Goal: Use online tool/utility: Utilize a website feature to perform a specific function

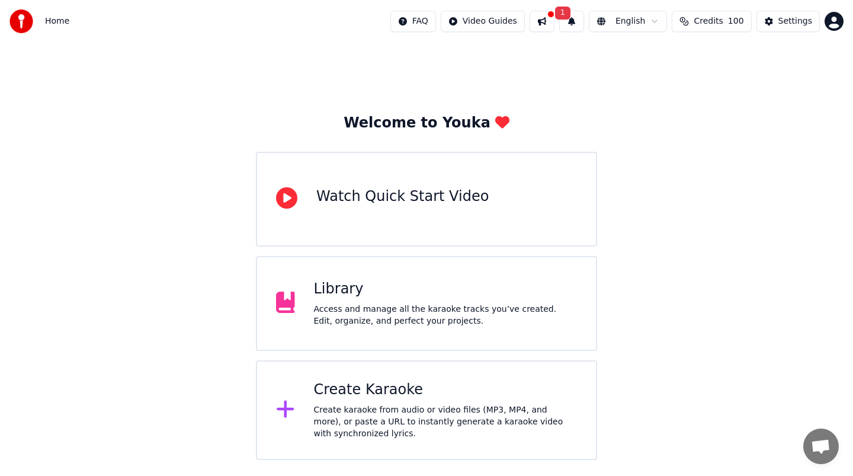
click at [387, 407] on div "Create karaoke from audio or video files (MP3, MP4, and more), or paste a URL t…" at bounding box center [446, 422] width 264 height 36
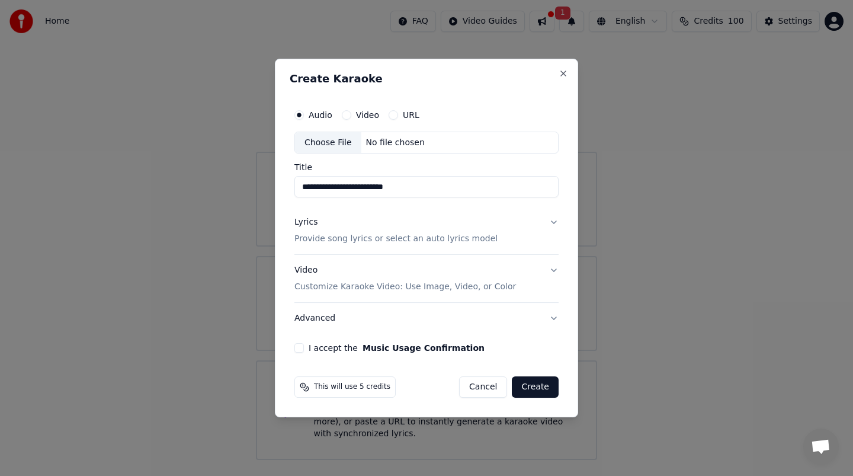
type input "**********"
click at [466, 243] on p "Provide song lyrics or select an auto lyrics model" at bounding box center [396, 239] width 203 height 12
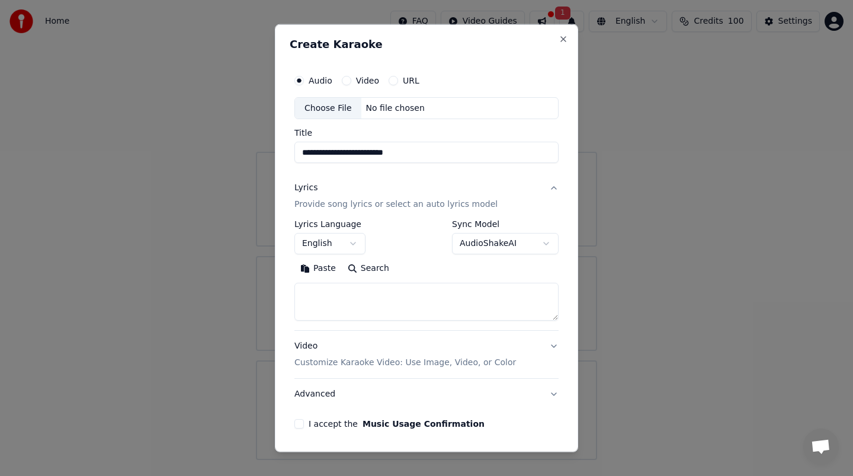
click at [442, 296] on textarea at bounding box center [427, 302] width 264 height 38
paste textarea "**********"
click at [400, 300] on textarea at bounding box center [422, 302] width 255 height 38
click at [301, 297] on textarea at bounding box center [422, 302] width 255 height 38
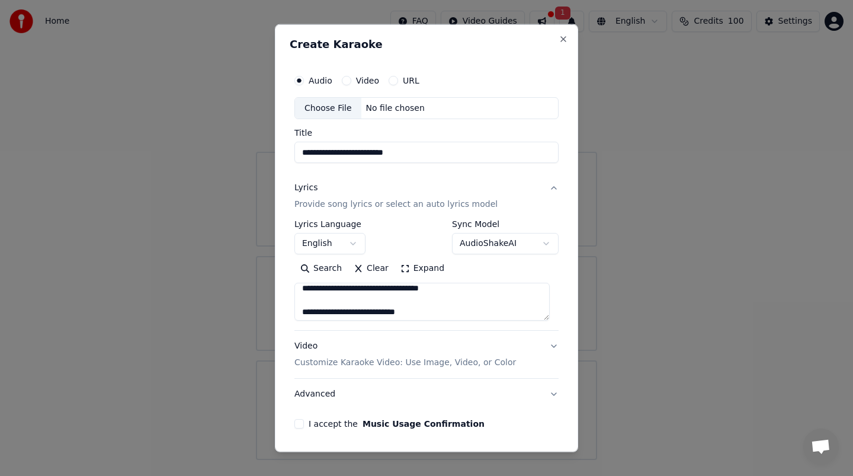
scroll to position [523, 0]
click at [422, 304] on textarea at bounding box center [422, 302] width 255 height 38
click at [303, 302] on textarea at bounding box center [422, 302] width 255 height 38
click at [351, 312] on textarea at bounding box center [422, 302] width 255 height 38
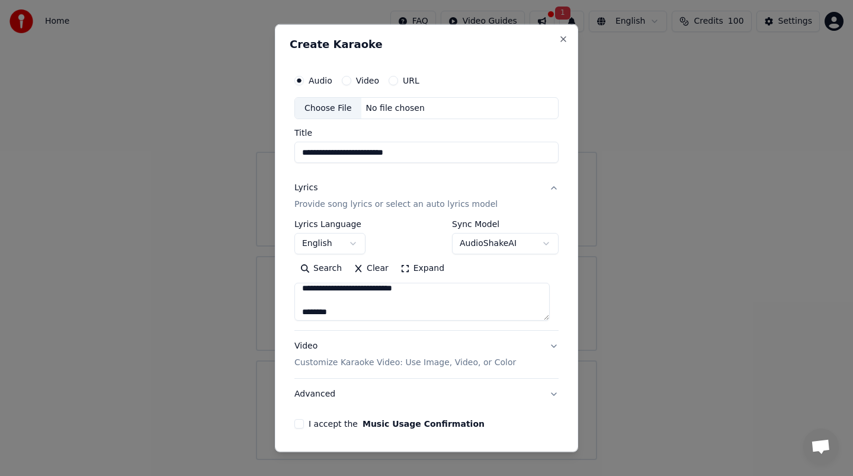
click at [303, 305] on textarea at bounding box center [422, 302] width 255 height 38
click at [350, 312] on textarea at bounding box center [422, 302] width 255 height 38
click at [300, 309] on textarea at bounding box center [422, 302] width 255 height 38
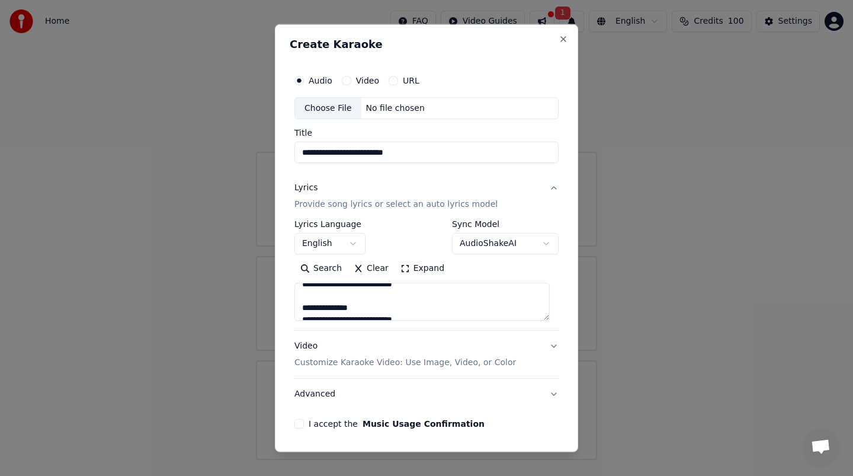
click at [364, 308] on textarea at bounding box center [422, 302] width 255 height 38
click at [303, 310] on textarea at bounding box center [422, 302] width 255 height 38
click at [348, 312] on textarea at bounding box center [422, 302] width 255 height 38
click at [302, 309] on textarea at bounding box center [422, 302] width 255 height 38
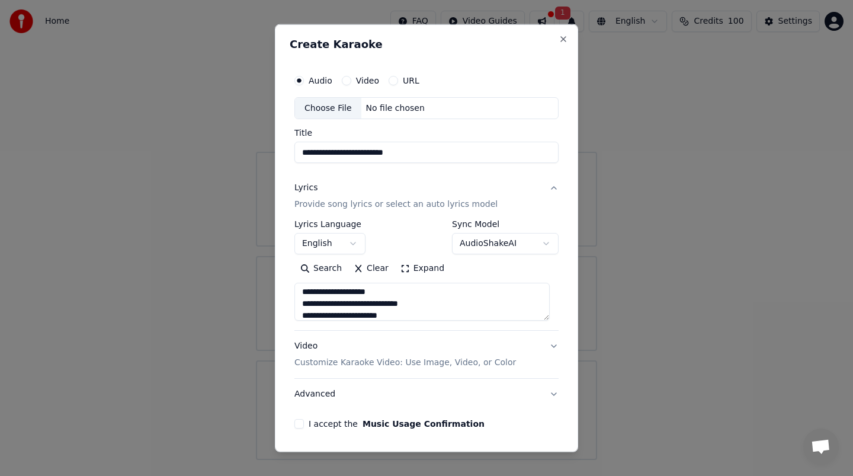
scroll to position [156, 0]
click at [398, 290] on textarea at bounding box center [422, 302] width 255 height 38
click at [301, 292] on textarea at bounding box center [422, 302] width 255 height 38
click at [346, 305] on textarea at bounding box center [422, 302] width 255 height 38
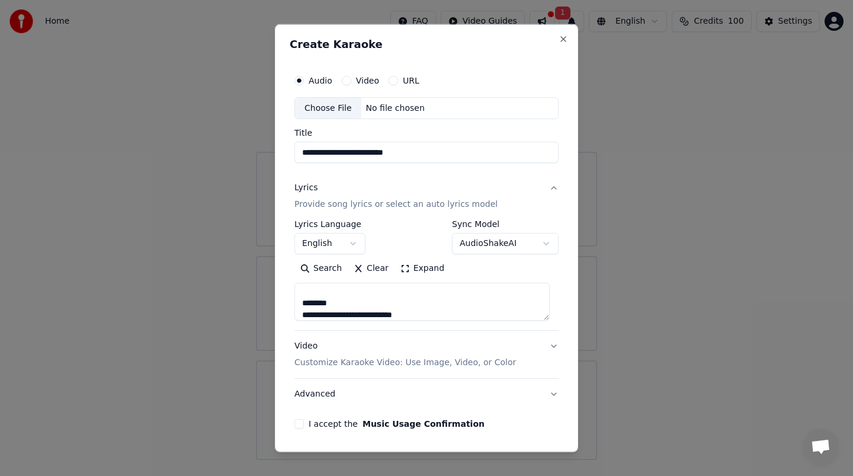
click at [300, 304] on textarea at bounding box center [422, 302] width 255 height 38
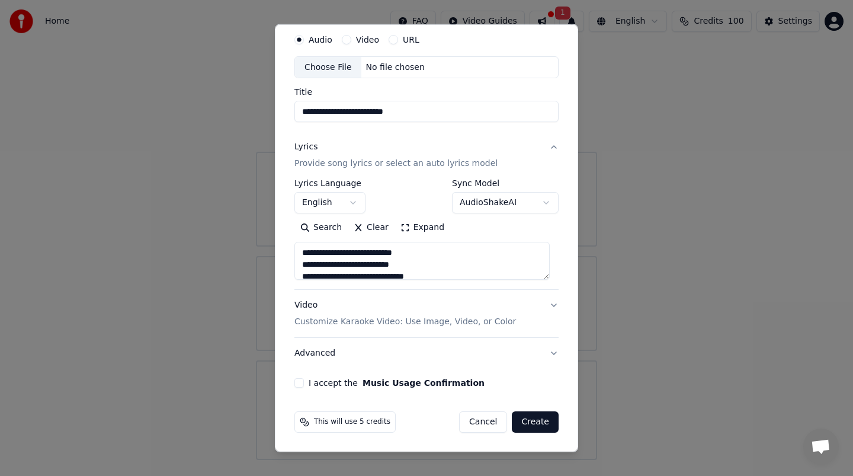
type textarea "**********"
click at [300, 382] on button "I accept the Music Usage Confirmation" at bounding box center [299, 382] width 9 height 9
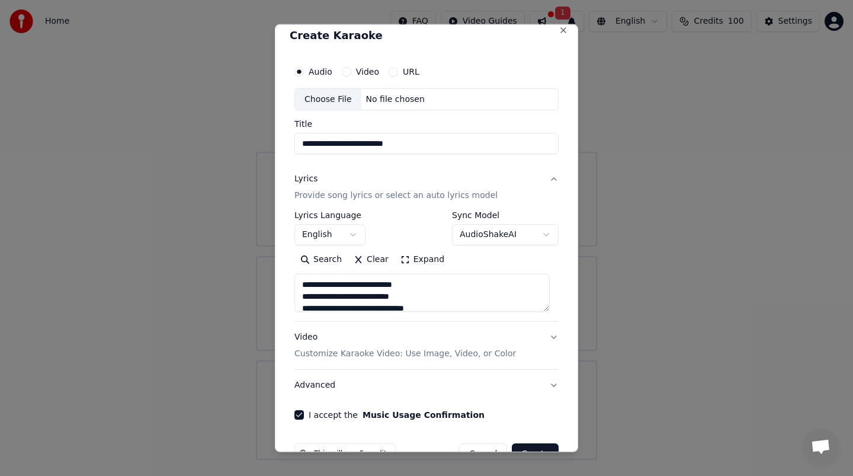
scroll to position [0, 0]
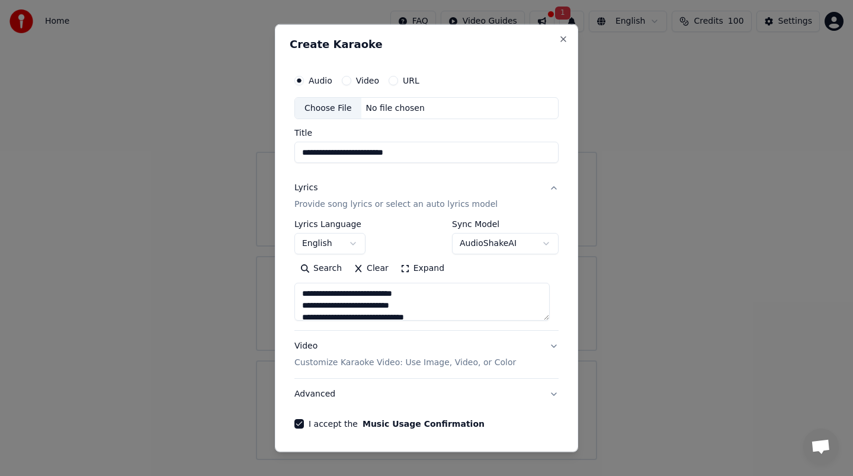
click at [341, 106] on div "Choose File" at bounding box center [328, 107] width 66 height 21
type input "**********"
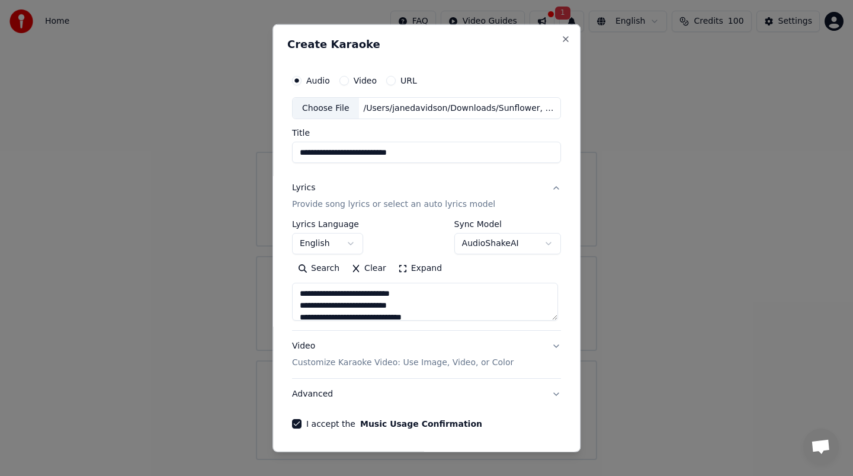
scroll to position [41, 0]
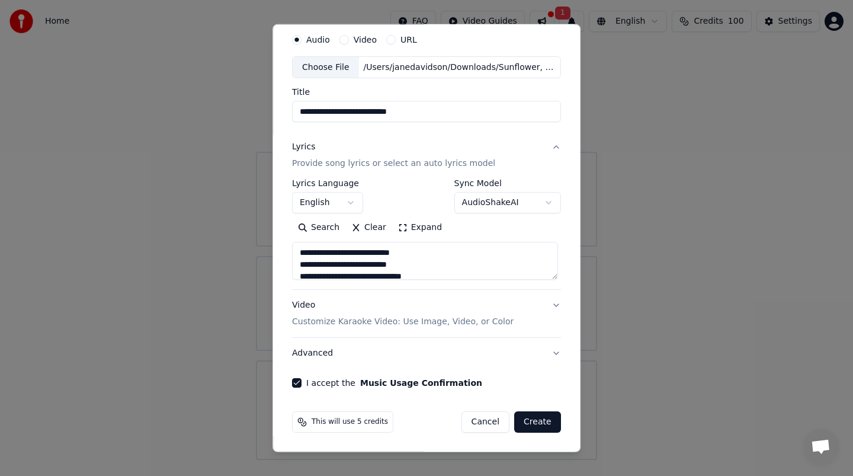
click at [536, 423] on button "Create" at bounding box center [537, 421] width 47 height 21
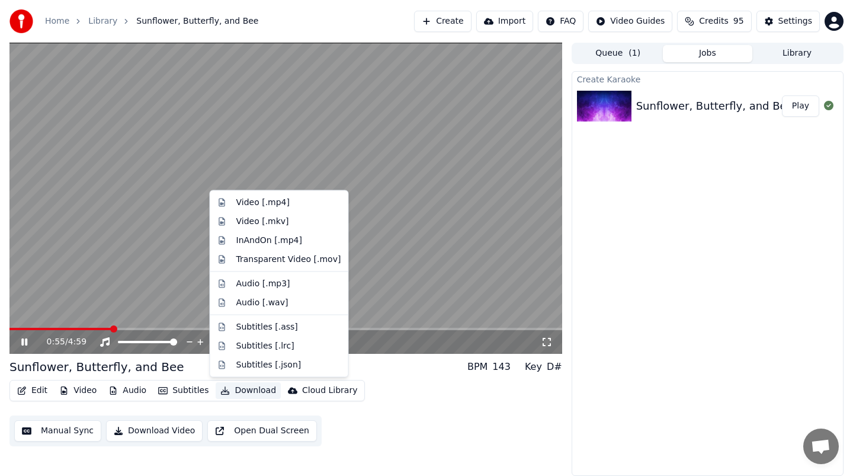
click at [242, 389] on button "Download" at bounding box center [248, 390] width 65 height 17
click at [295, 206] on div "Video [.mp4]" at bounding box center [288, 203] width 105 height 12
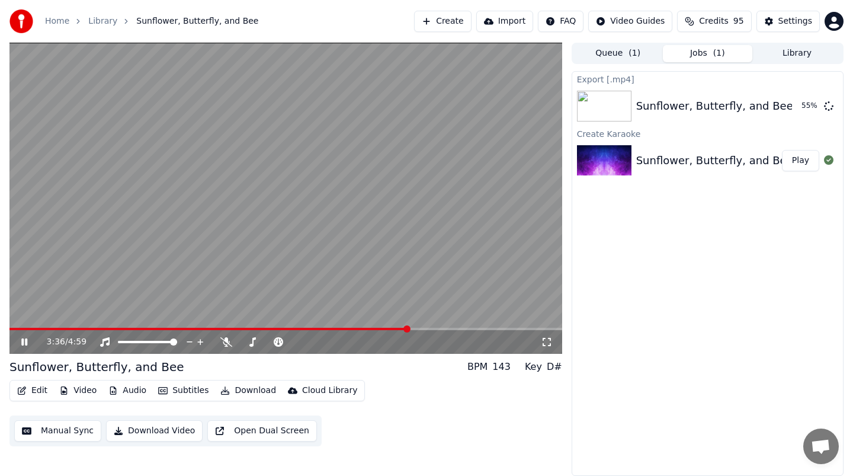
click at [23, 341] on icon at bounding box center [24, 341] width 6 height 7
